Goal: Transaction & Acquisition: Obtain resource

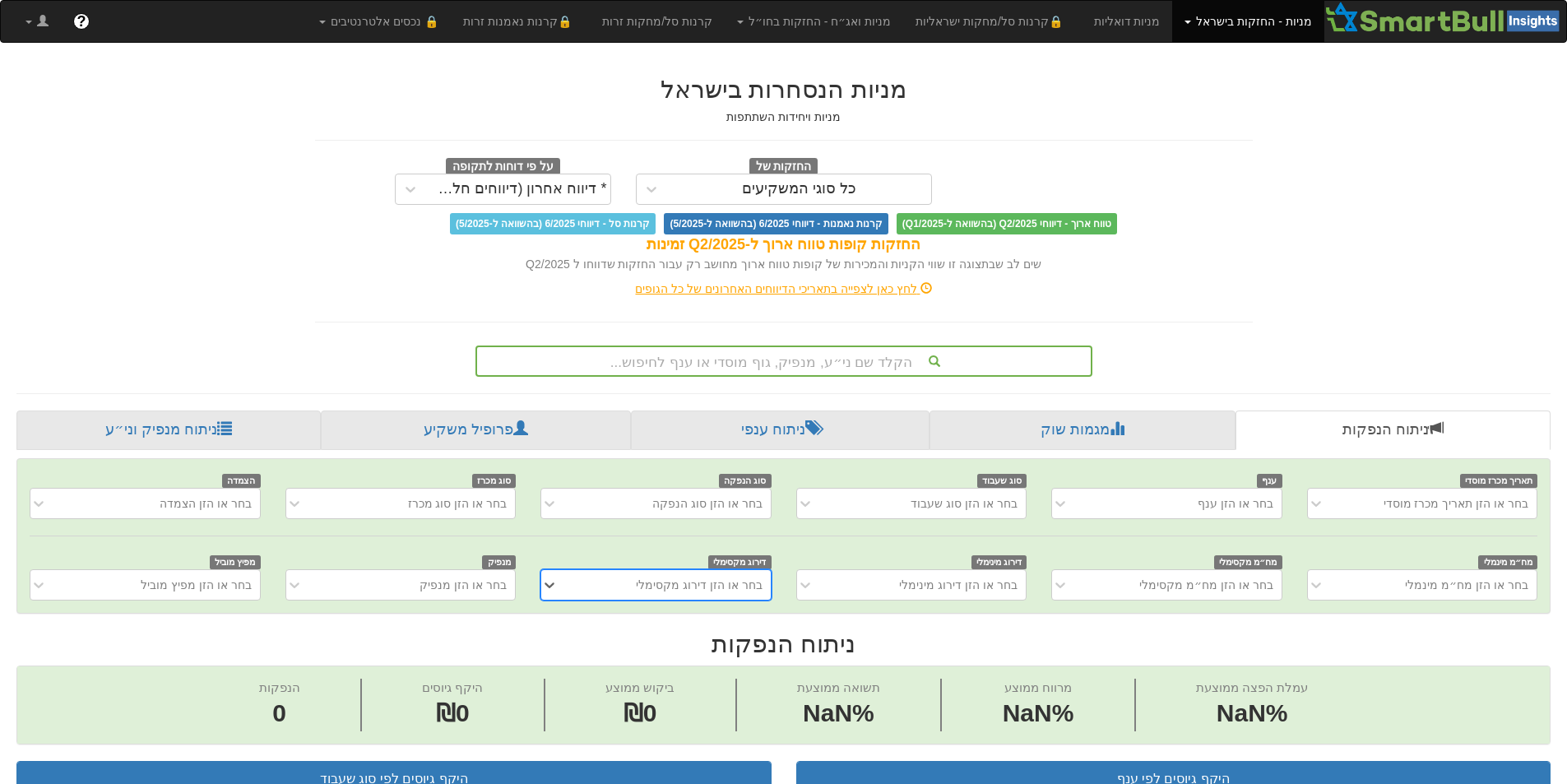
scroll to position [0, 12]
click at [848, 341] on div "הקלד שם ני״ע, מנפיק, גוף מוסדי או ענף לחיפוש..." at bounding box center [784, 358] width 642 height 38
click at [848, 361] on div "הקלד שם ני״ע, מנפיק, גוף מוסדי או ענף לחיפוש..." at bounding box center [784, 361] width 614 height 28
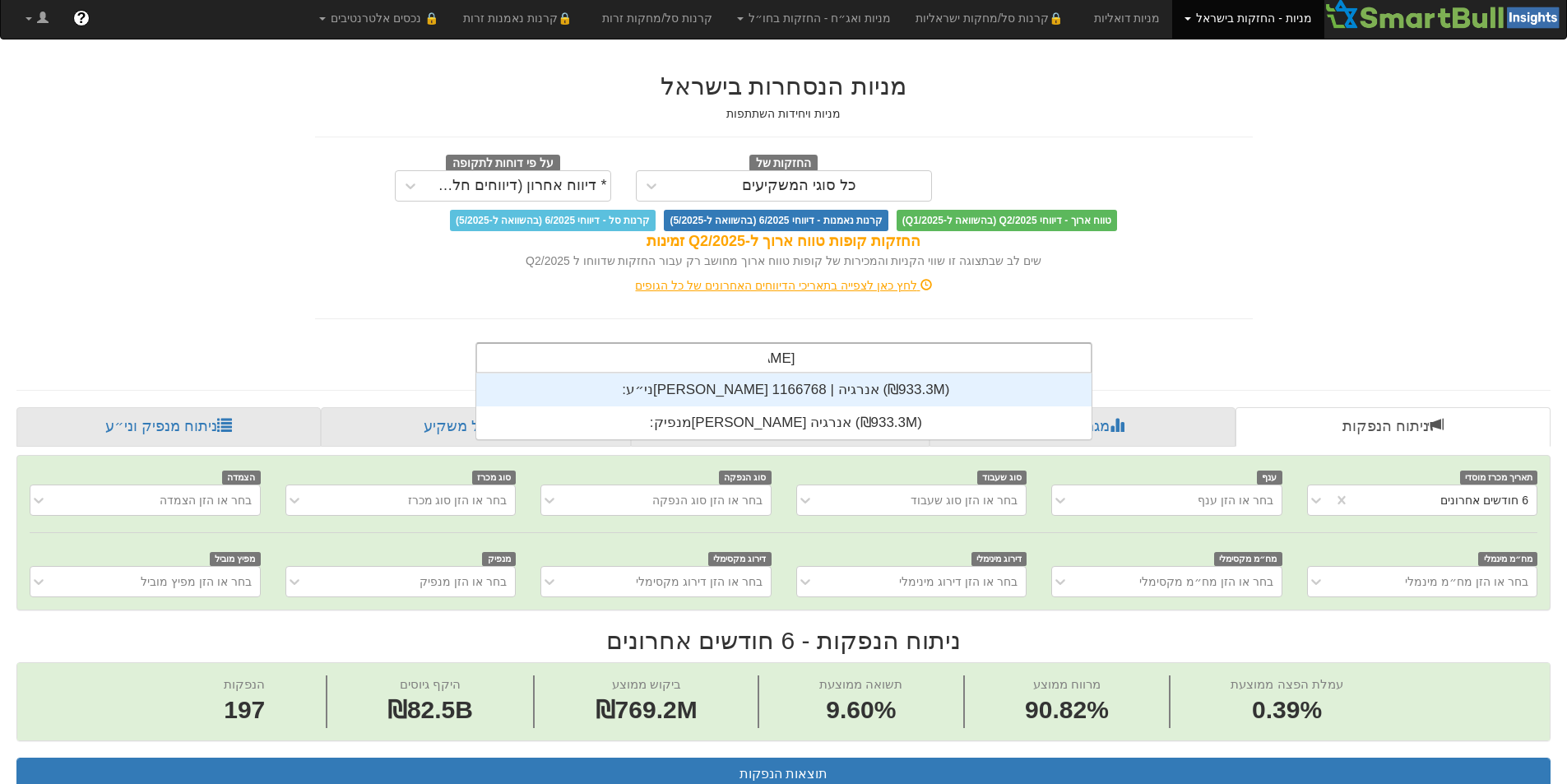
scroll to position [0, 2999]
type input "[PERSON_NAME]"
click at [771, 394] on div "ני״ע: ‏[PERSON_NAME] אנרגיה | 1166768 ‎(₪933.3M)‎" at bounding box center [784, 390] width 615 height 33
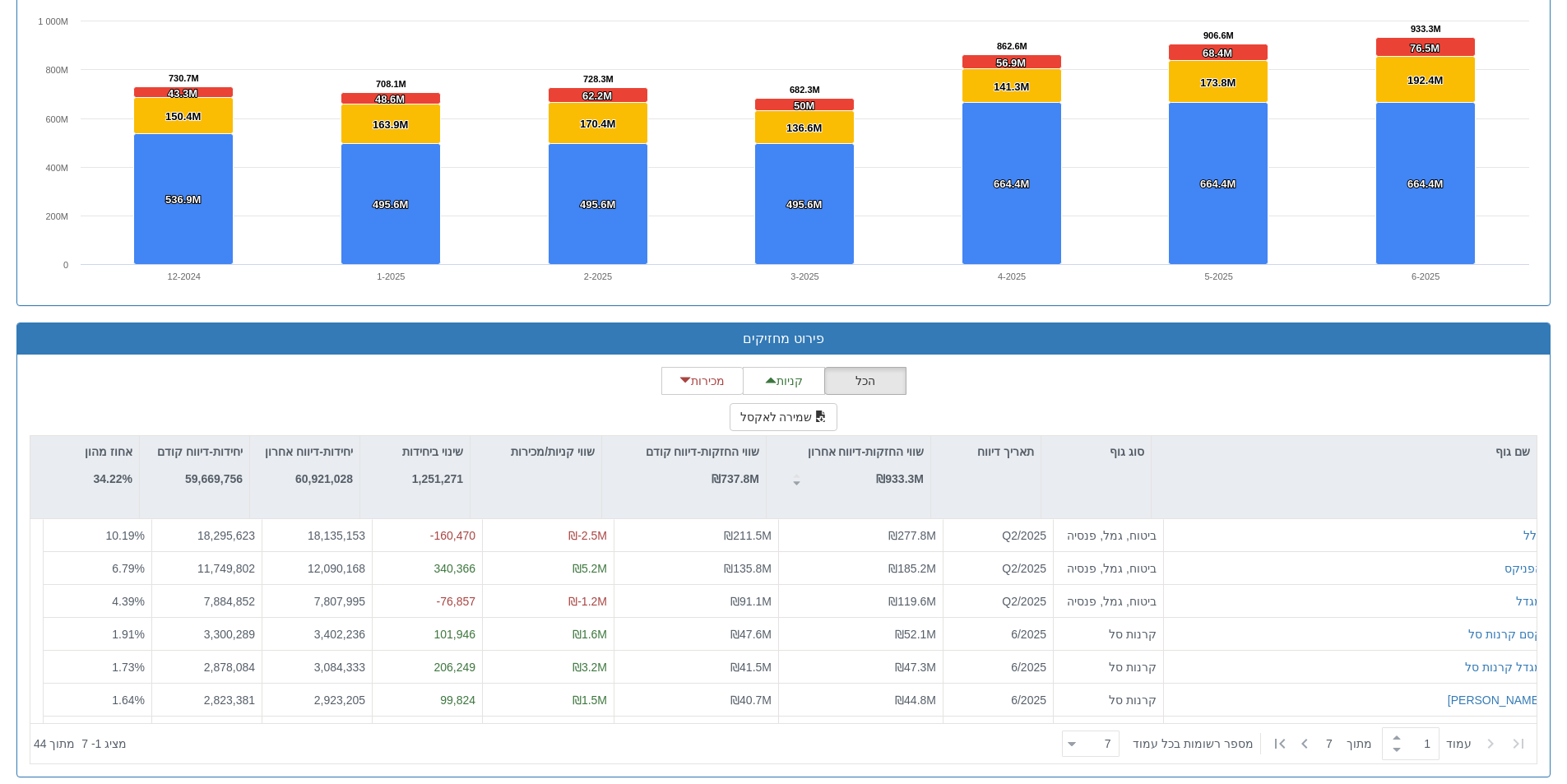
scroll to position [1220, 0]
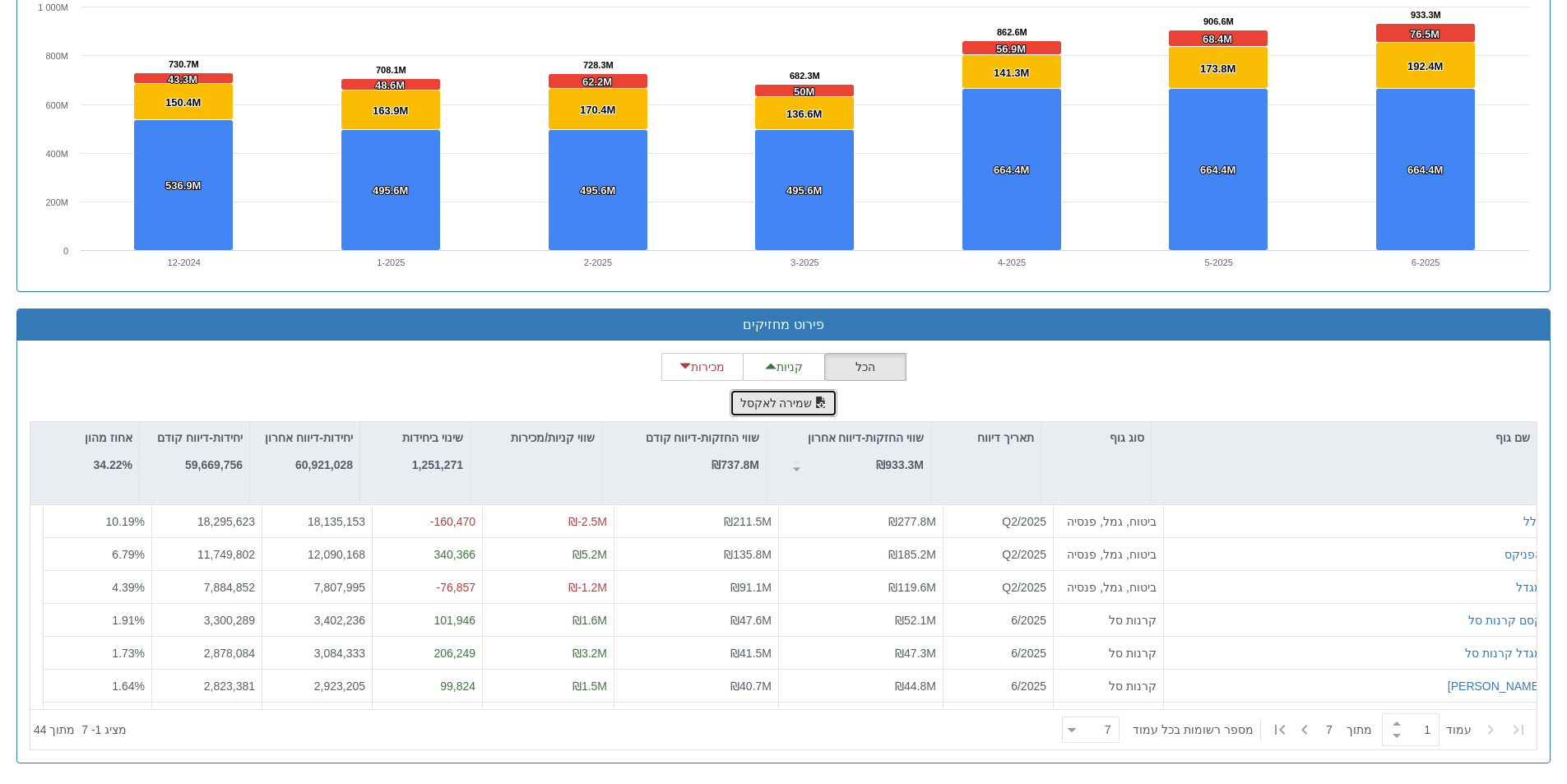
click at [809, 409] on button "שמירה לאקסל" at bounding box center [784, 403] width 109 height 28
